Goal: Task Accomplishment & Management: Manage account settings

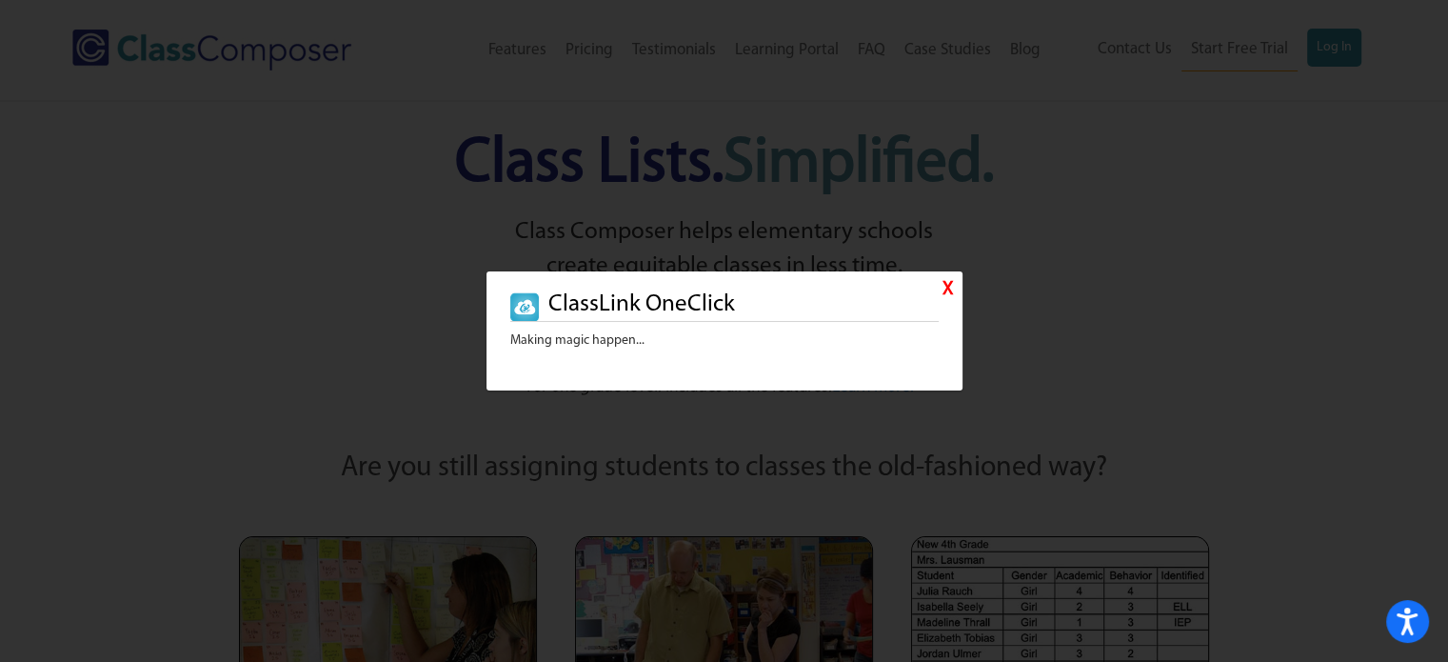
click at [944, 290] on link "X" at bounding box center [947, 290] width 10 height 28
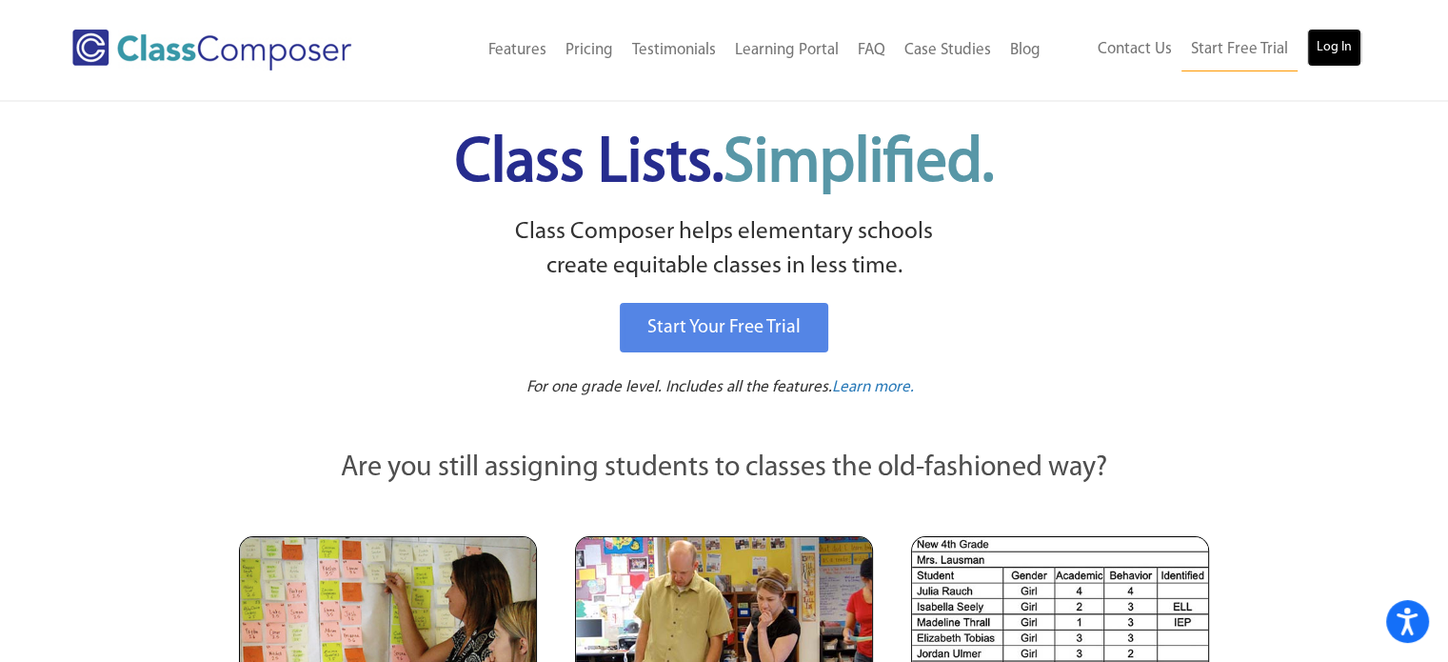
click at [1324, 41] on link "Log In" at bounding box center [1334, 48] width 54 height 38
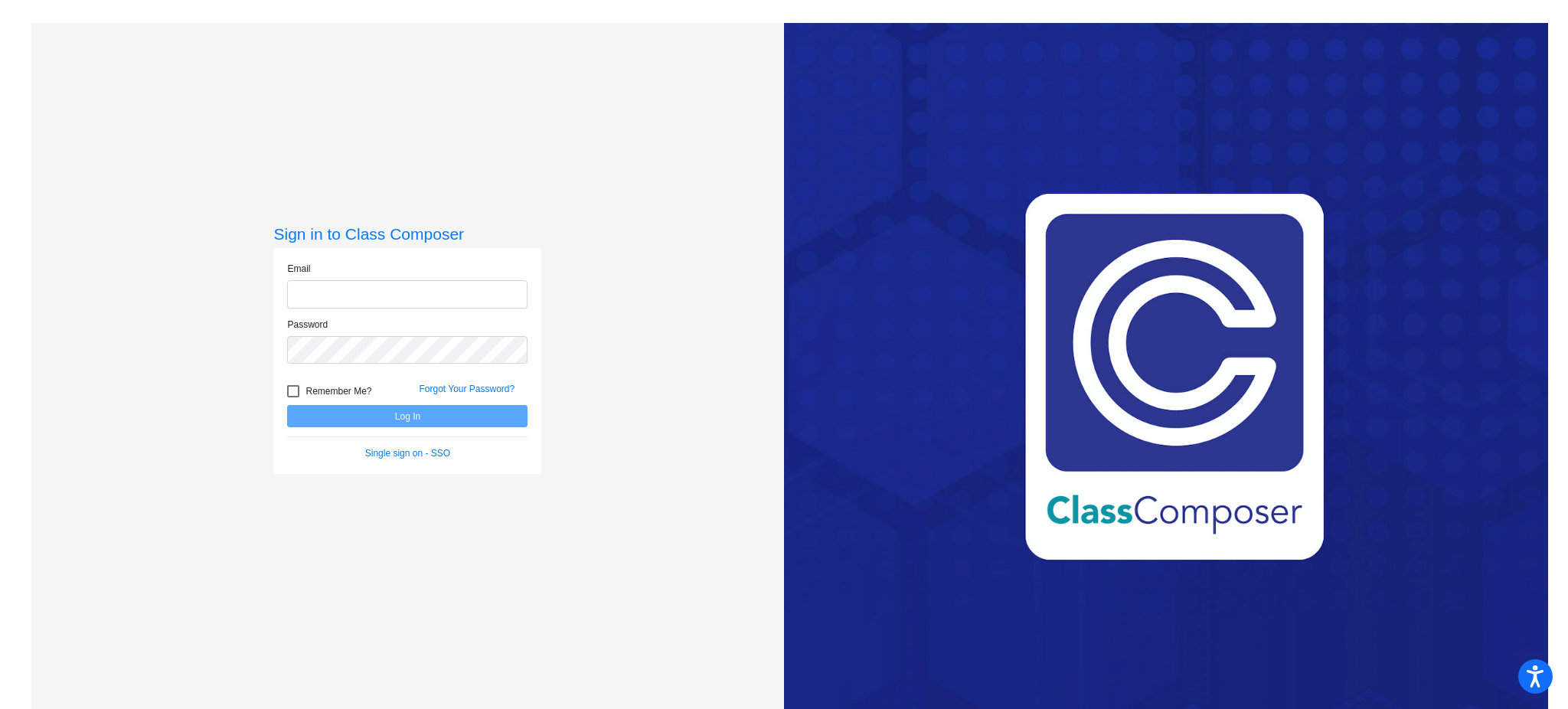
type input "[PERSON_NAME][EMAIL_ADDRESS][PERSON_NAME][DOMAIN_NAME]"
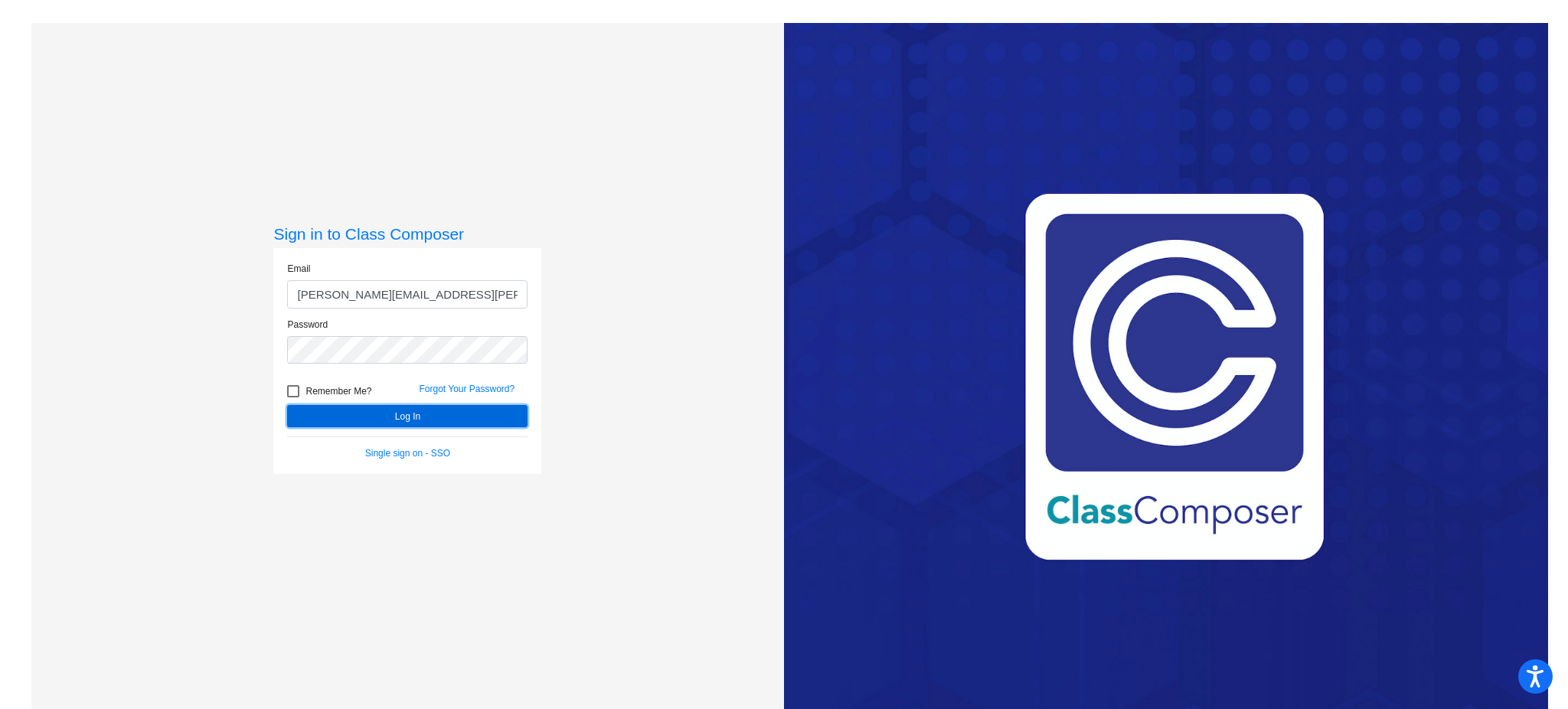
click at [437, 415] on button "Log In" at bounding box center [407, 416] width 240 height 23
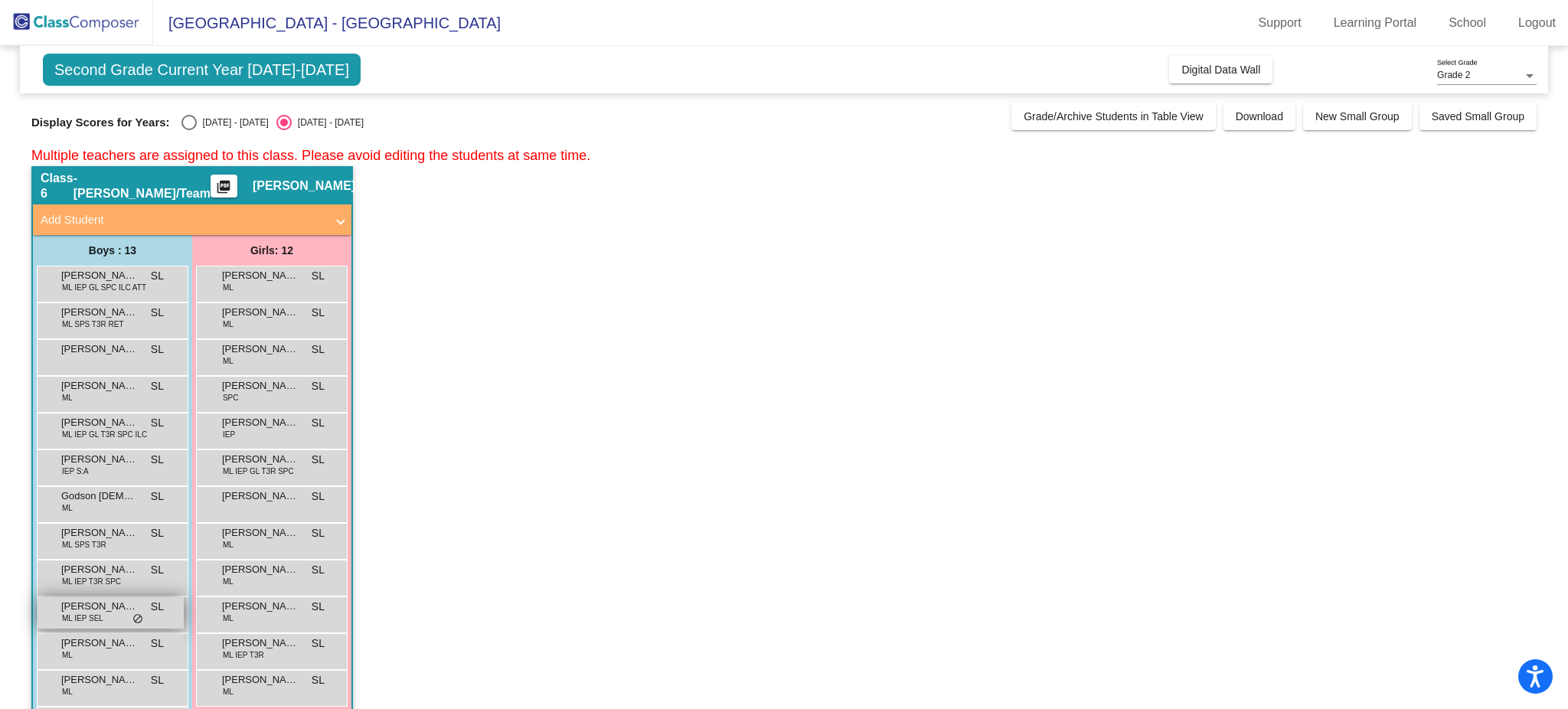
click at [105, 604] on span "[PERSON_NAME]" at bounding box center [99, 605] width 76 height 15
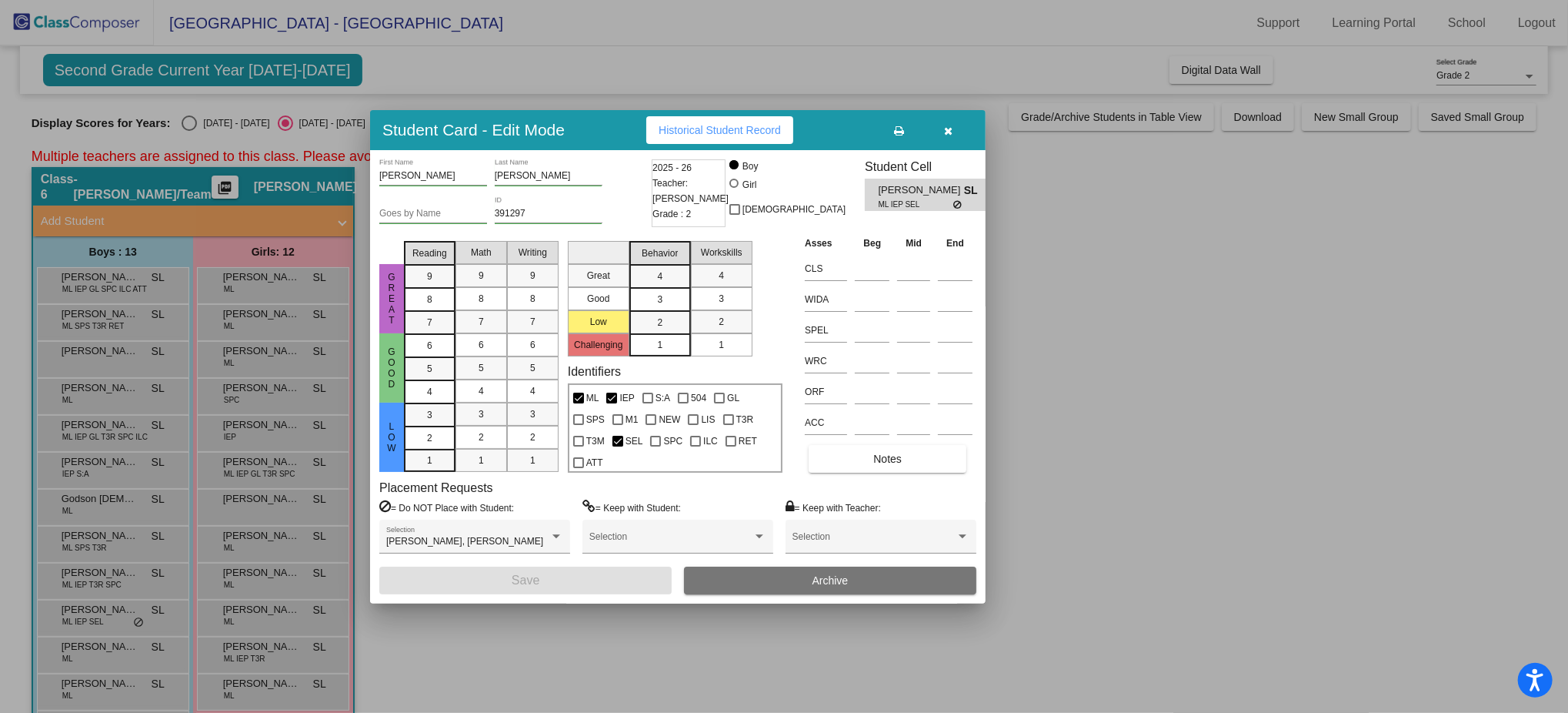
click at [773, 580] on button "Archive" at bounding box center [830, 580] width 293 height 27
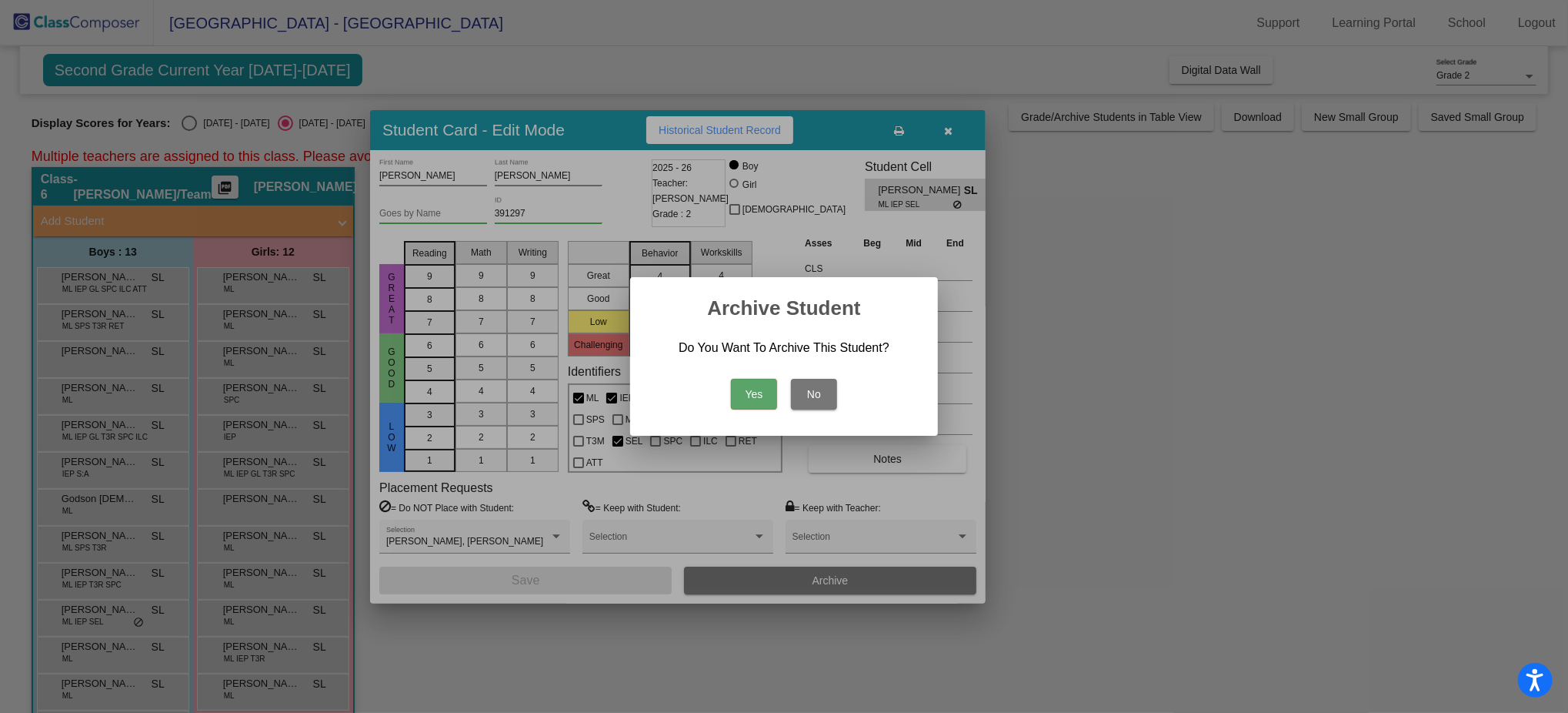
click at [822, 390] on button "No" at bounding box center [814, 394] width 46 height 31
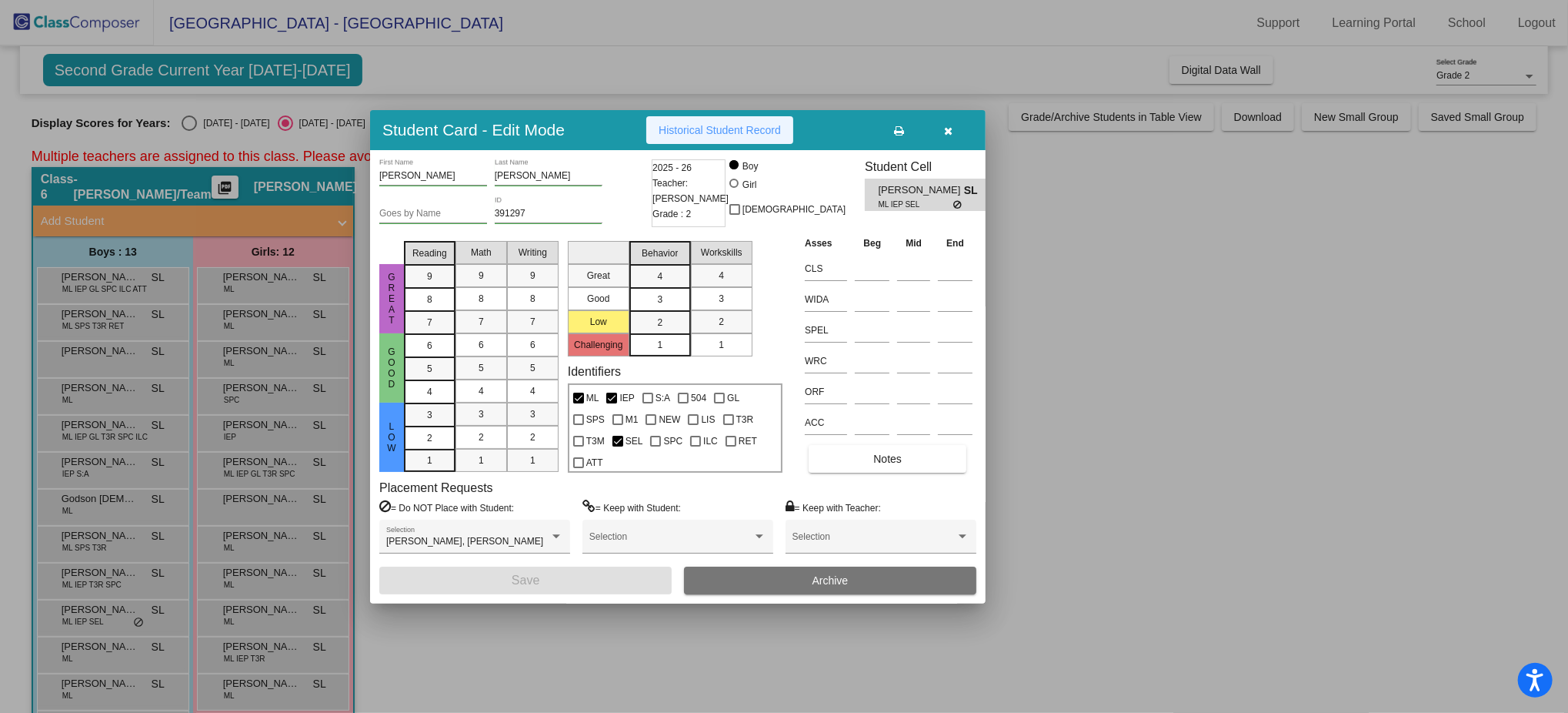
click at [729, 132] on span "Historical Student Record" at bounding box center [719, 129] width 122 height 12
click at [945, 126] on icon "button" at bounding box center [949, 130] width 8 height 11
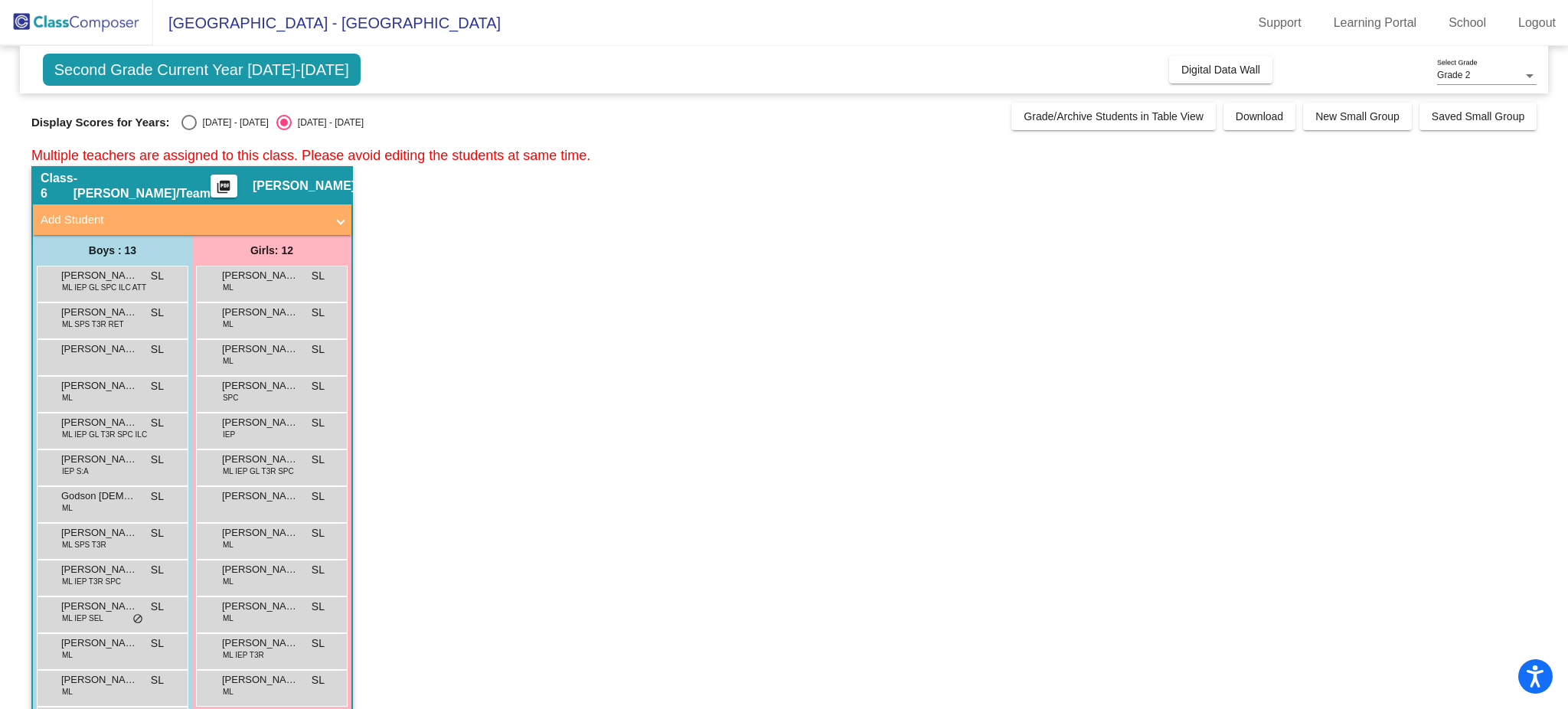
click at [261, 71] on span "Second Grade Current Year [DATE]-[DATE]" at bounding box center [201, 70] width 318 height 32
click at [232, 63] on span "Second Grade Current Year [DATE]-[DATE]" at bounding box center [201, 70] width 318 height 32
click at [1533, 79] on div at bounding box center [1529, 76] width 14 height 10
click at [1343, 62] on div at bounding box center [784, 354] width 1568 height 709
click at [1538, 75] on div "Second Grade Current Year [DATE]-[DATE] Add, Move, or Retain Students Off On In…" at bounding box center [784, 69] width 1528 height 47
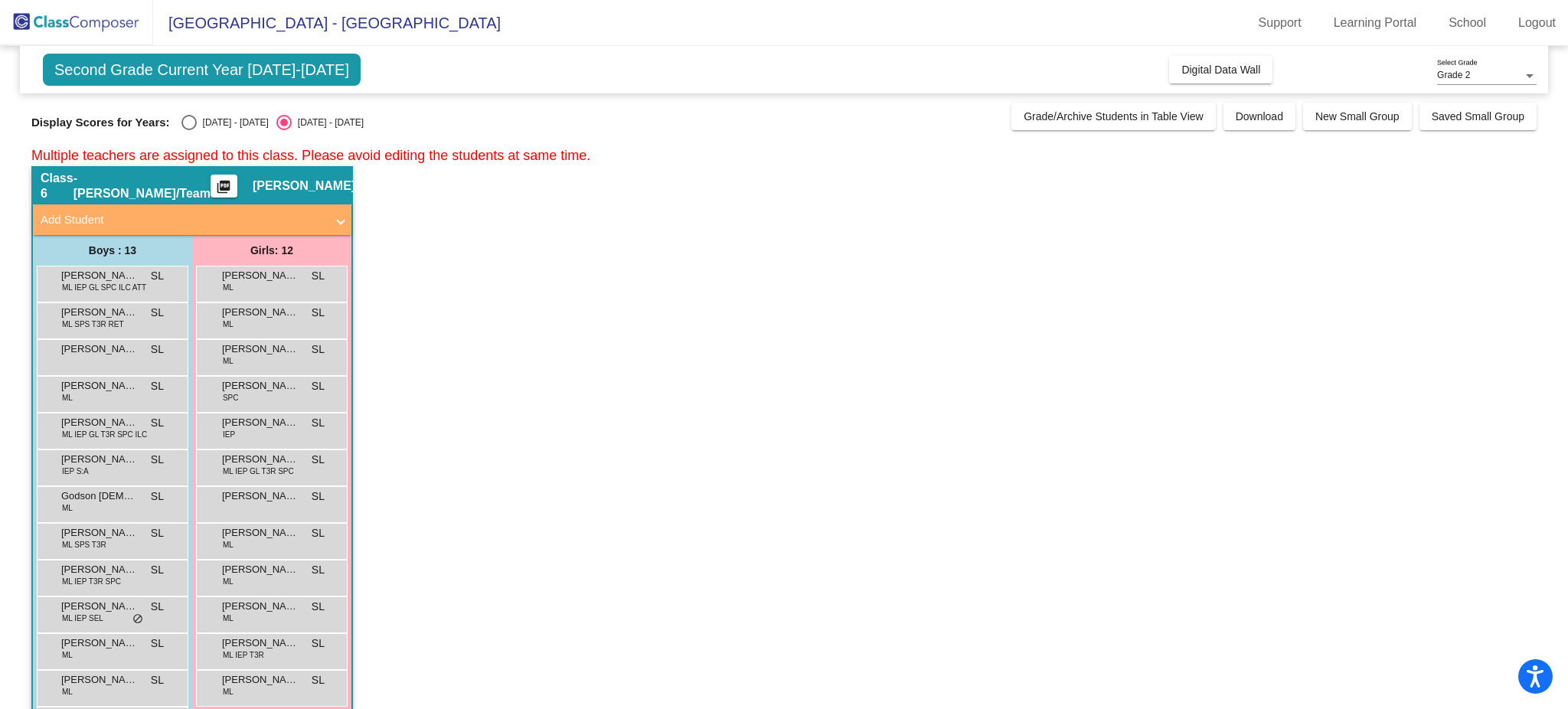
click at [188, 130] on div "Second Grade Current Year [DATE]-[DATE] Add, Move, or Retain Students Off On In…" at bounding box center [784, 407] width 1505 height 722
click at [187, 121] on div "Select an option" at bounding box center [189, 122] width 15 height 15
click at [188, 130] on input "[DATE] - [DATE]" at bounding box center [188, 130] width 1 height 1
radio input "true"
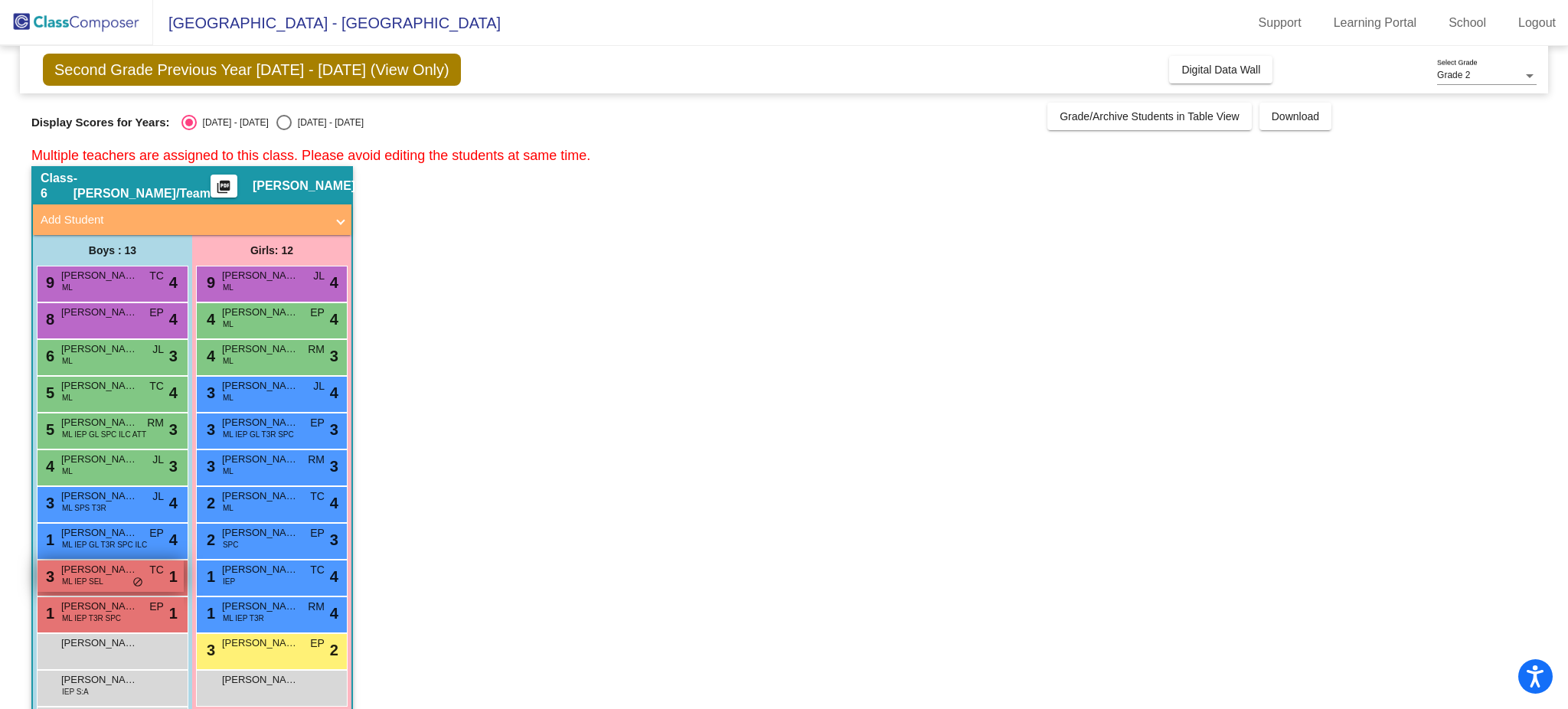
click at [99, 577] on span "ML IEP SEL" at bounding box center [82, 581] width 41 height 11
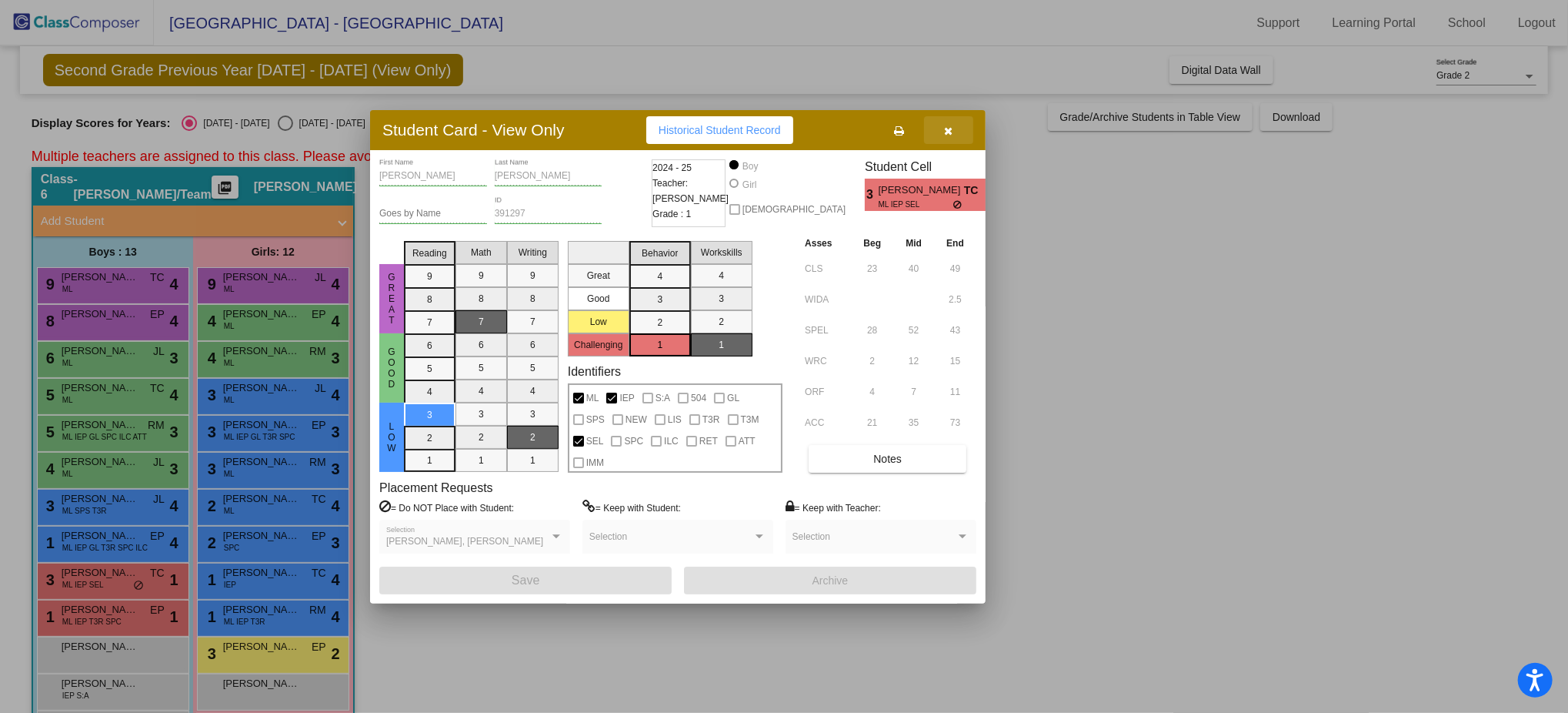
click at [946, 130] on icon "button" at bounding box center [949, 130] width 8 height 11
